Goal: Information Seeking & Learning: Learn about a topic

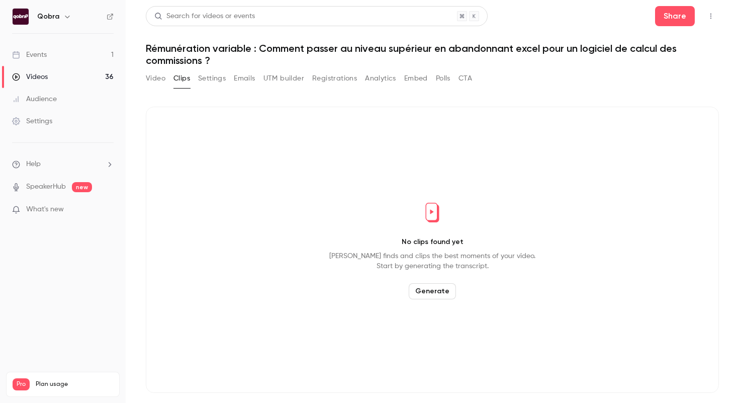
click at [52, 72] on link "Videos 36" at bounding box center [63, 77] width 126 height 22
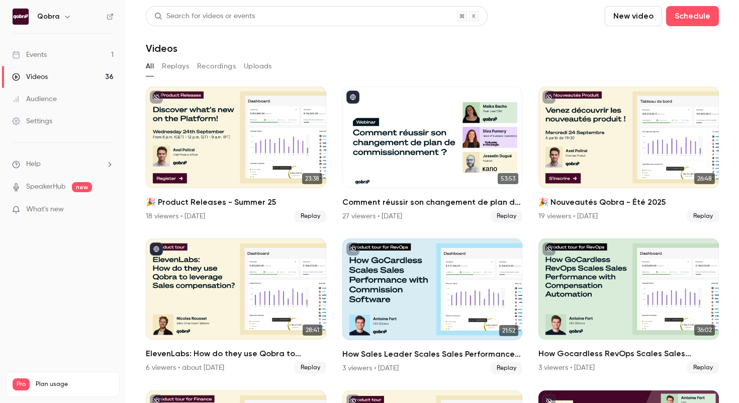
click at [55, 46] on link "Events 1" at bounding box center [63, 55] width 126 height 22
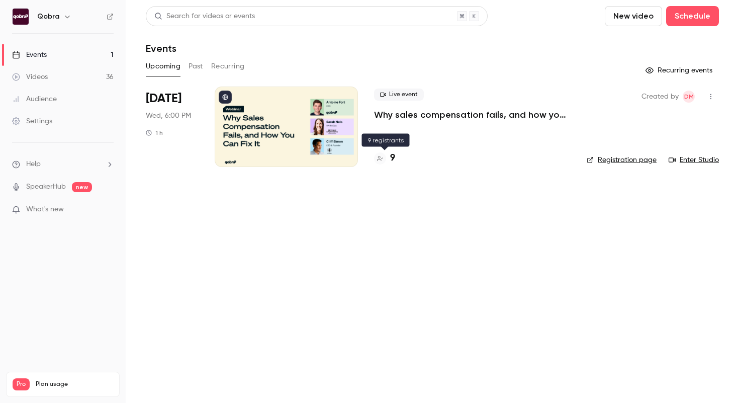
click at [393, 159] on h4 "9" at bounding box center [392, 158] width 5 height 14
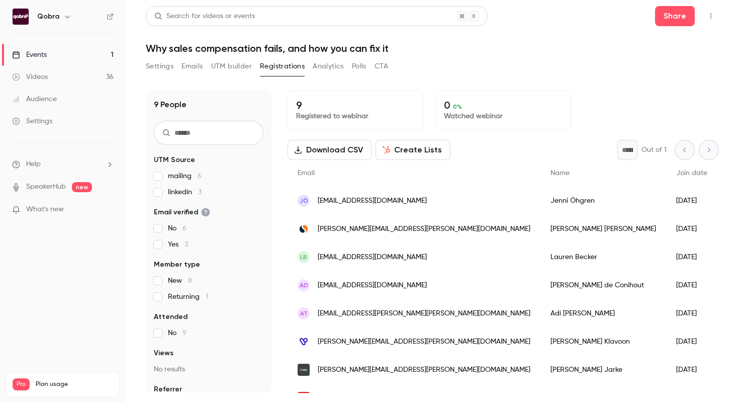
click at [95, 53] on link "Events 1" at bounding box center [63, 55] width 126 height 22
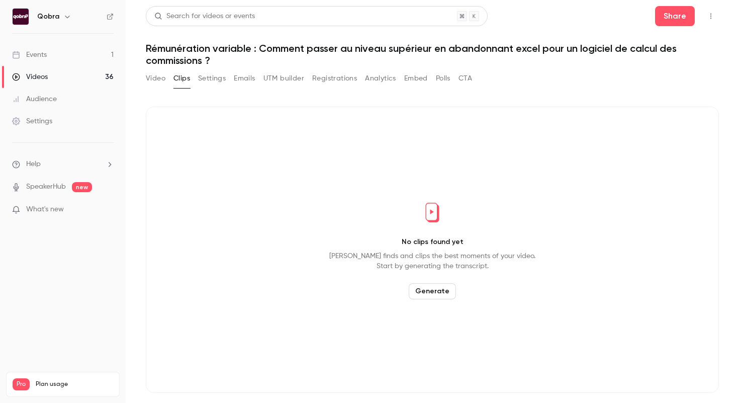
click at [109, 58] on link "Events 1" at bounding box center [63, 55] width 126 height 22
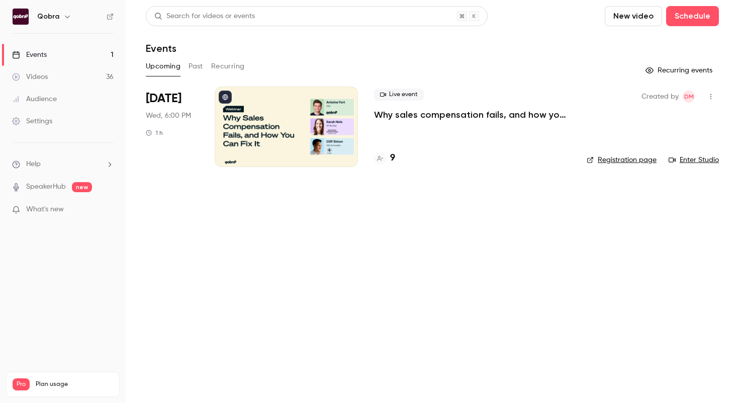
click at [395, 162] on div "9" at bounding box center [472, 158] width 197 height 14
click at [395, 158] on h4 "9" at bounding box center [392, 158] width 5 height 14
